Goal: Check status: Check status

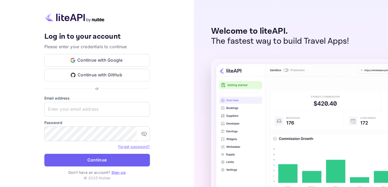
type input "[EMAIL_ADDRESS][DOMAIN_NAME]"
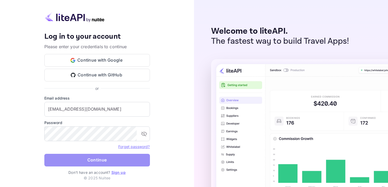
click at [92, 157] on button "Continue" at bounding box center [96, 160] width 105 height 13
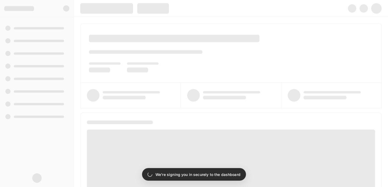
scroll to position [1, 0]
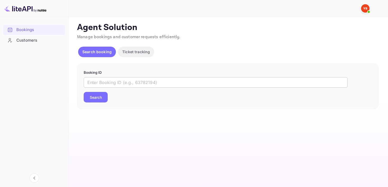
click at [125, 85] on input "text" at bounding box center [216, 82] width 264 height 11
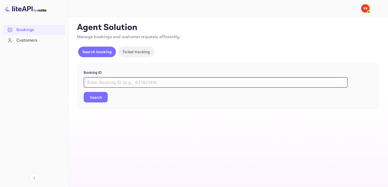
paste input "8969198"
type input "8969198"
click at [84, 92] on button "Search" at bounding box center [96, 97] width 24 height 11
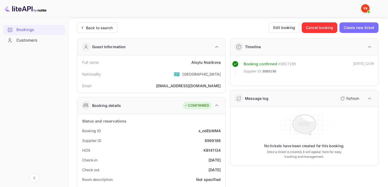
scroll to position [228, 0]
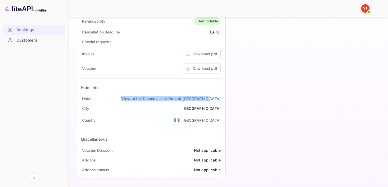
drag, startPoint x: 136, startPoint y: 101, endPoint x: 222, endPoint y: 98, distance: 85.5
click at [222, 98] on div "Hotel View to the Duomo Just Infront of [GEOGRAPHIC_DATA]" at bounding box center [151, 99] width 144 height 10
copy link "View to the Duomo Just Infront of [GEOGRAPHIC_DATA]"
